Goal: Task Accomplishment & Management: Manage account settings

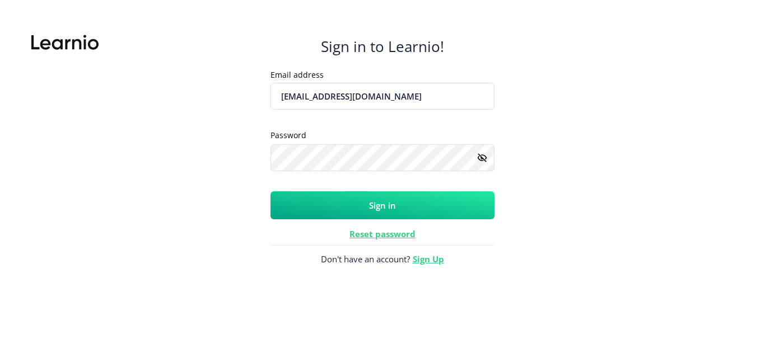
click at [359, 205] on button "Sign in" at bounding box center [382, 205] width 224 height 28
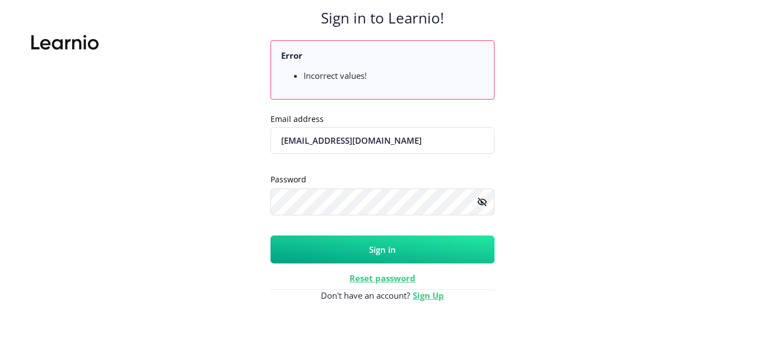
click at [336, 262] on button "Sign in" at bounding box center [382, 250] width 224 height 28
click at [354, 243] on button "Sign in" at bounding box center [382, 250] width 224 height 28
click at [485, 204] on rect at bounding box center [481, 201] width 11 height 11
click at [370, 260] on button "Sign in" at bounding box center [382, 250] width 224 height 28
click at [356, 139] on input "[EMAIL_ADDRESS][DOMAIN_NAME]" at bounding box center [382, 140] width 224 height 27
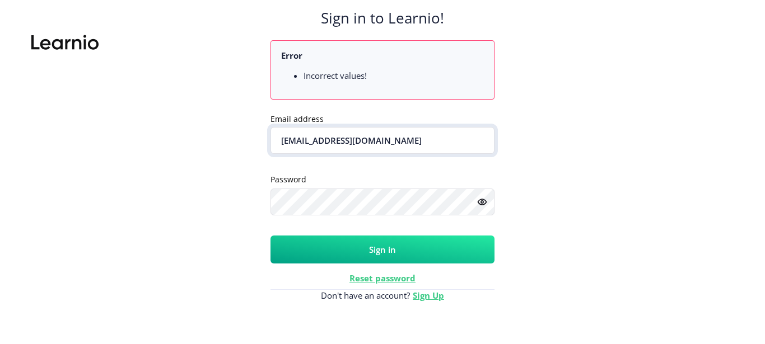
click at [356, 139] on input "[EMAIL_ADDRESS][DOMAIN_NAME]" at bounding box center [382, 140] width 224 height 27
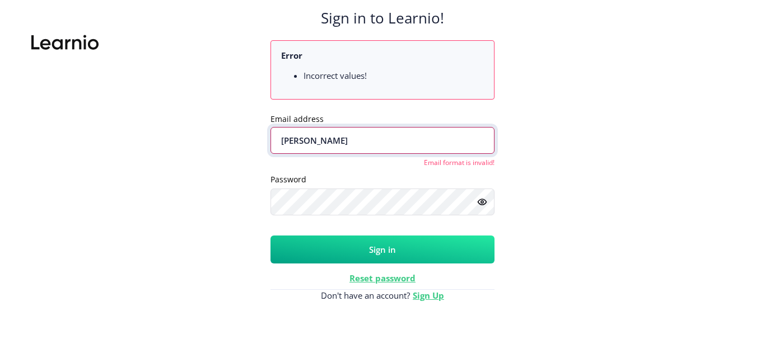
type input "[PERSON_NAME][EMAIL_ADDRESS][DOMAIN_NAME]"
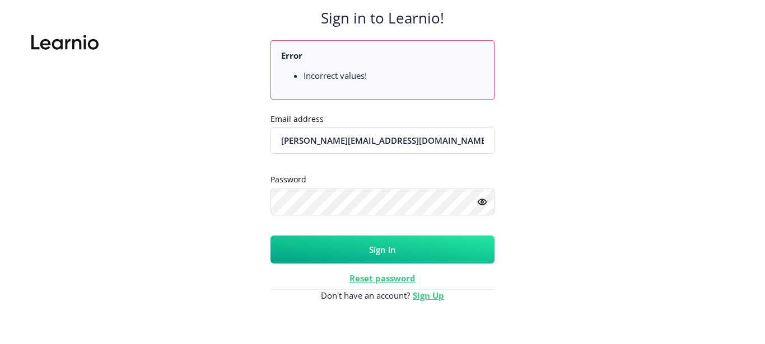
click at [376, 250] on button "Sign in" at bounding box center [382, 250] width 224 height 28
click at [390, 257] on button "Sign in" at bounding box center [382, 250] width 224 height 28
